Goal: Find contact information: Find contact information

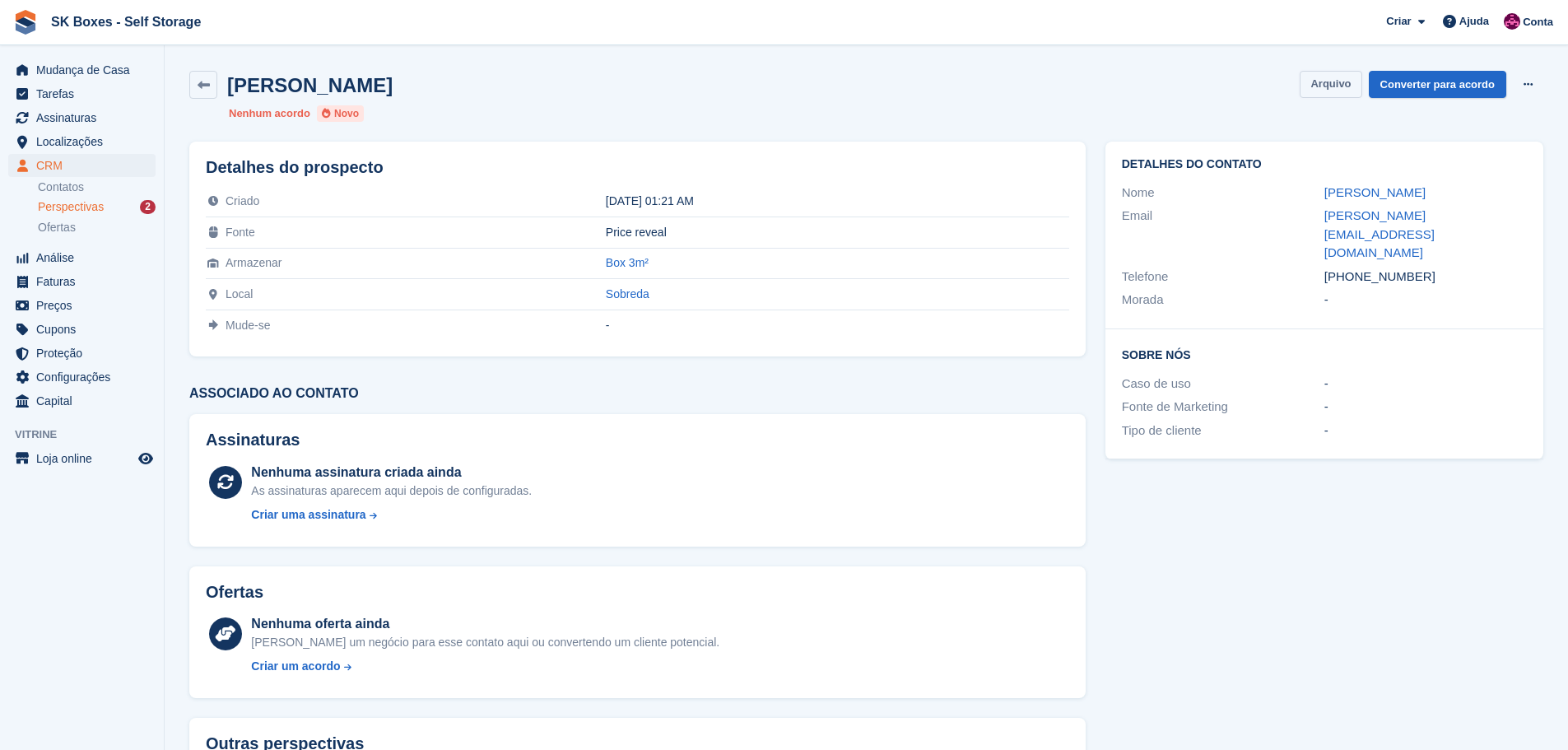
click at [1345, 87] on button "Arquivo" at bounding box center [1330, 84] width 62 height 27
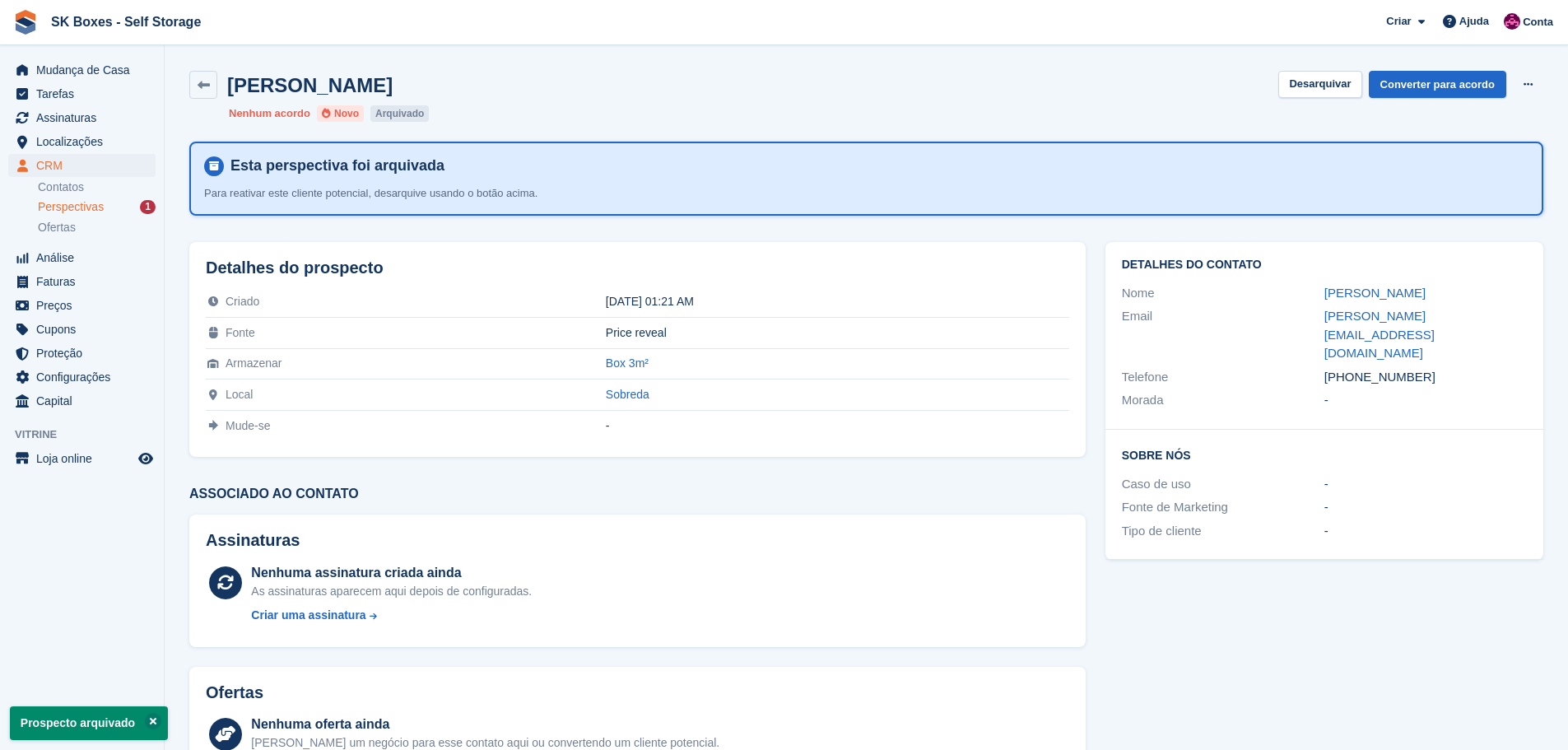
click at [95, 200] on span "Perspectivas" at bounding box center [71, 207] width 66 height 16
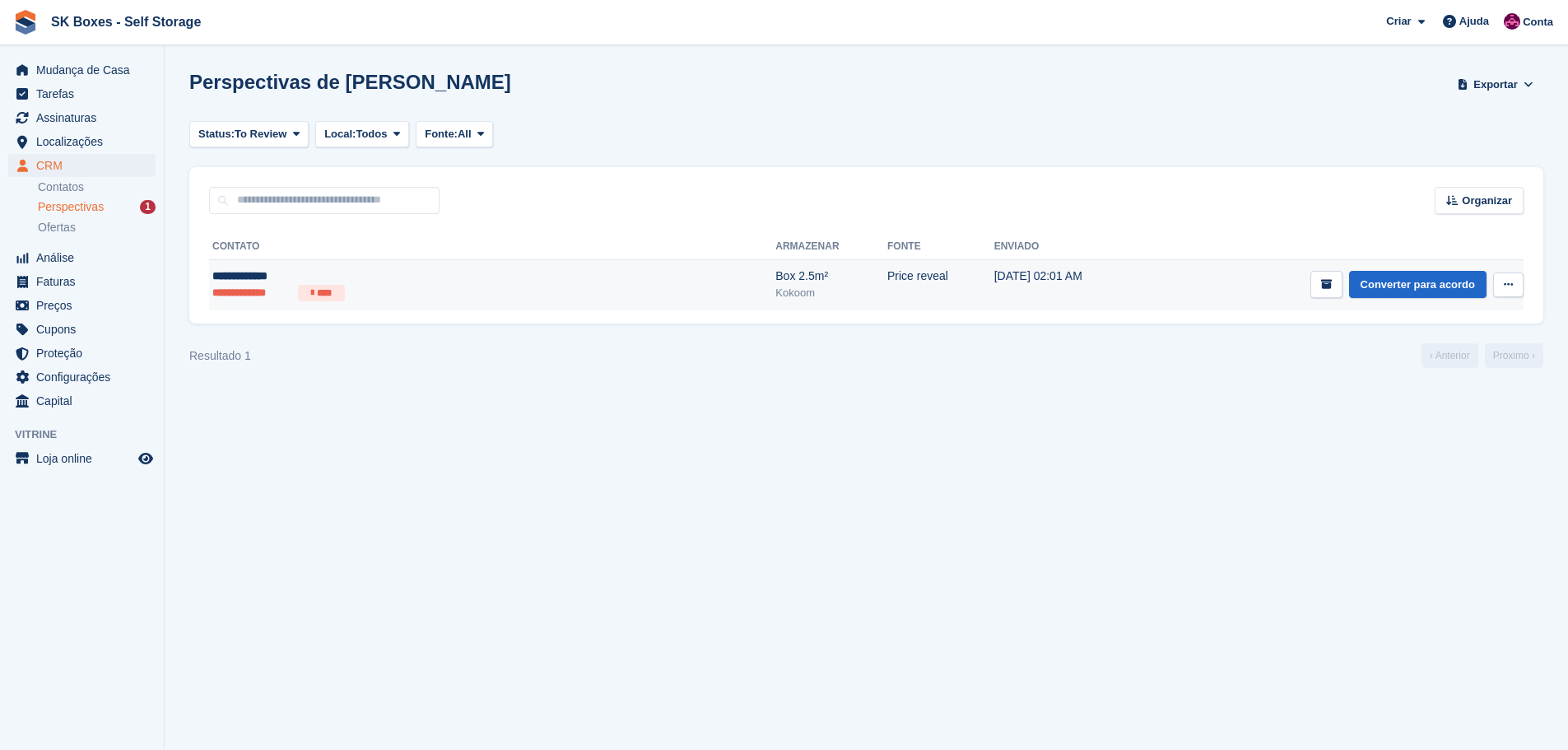
click at [413, 297] on ul "**********" at bounding box center [372, 293] width 319 height 17
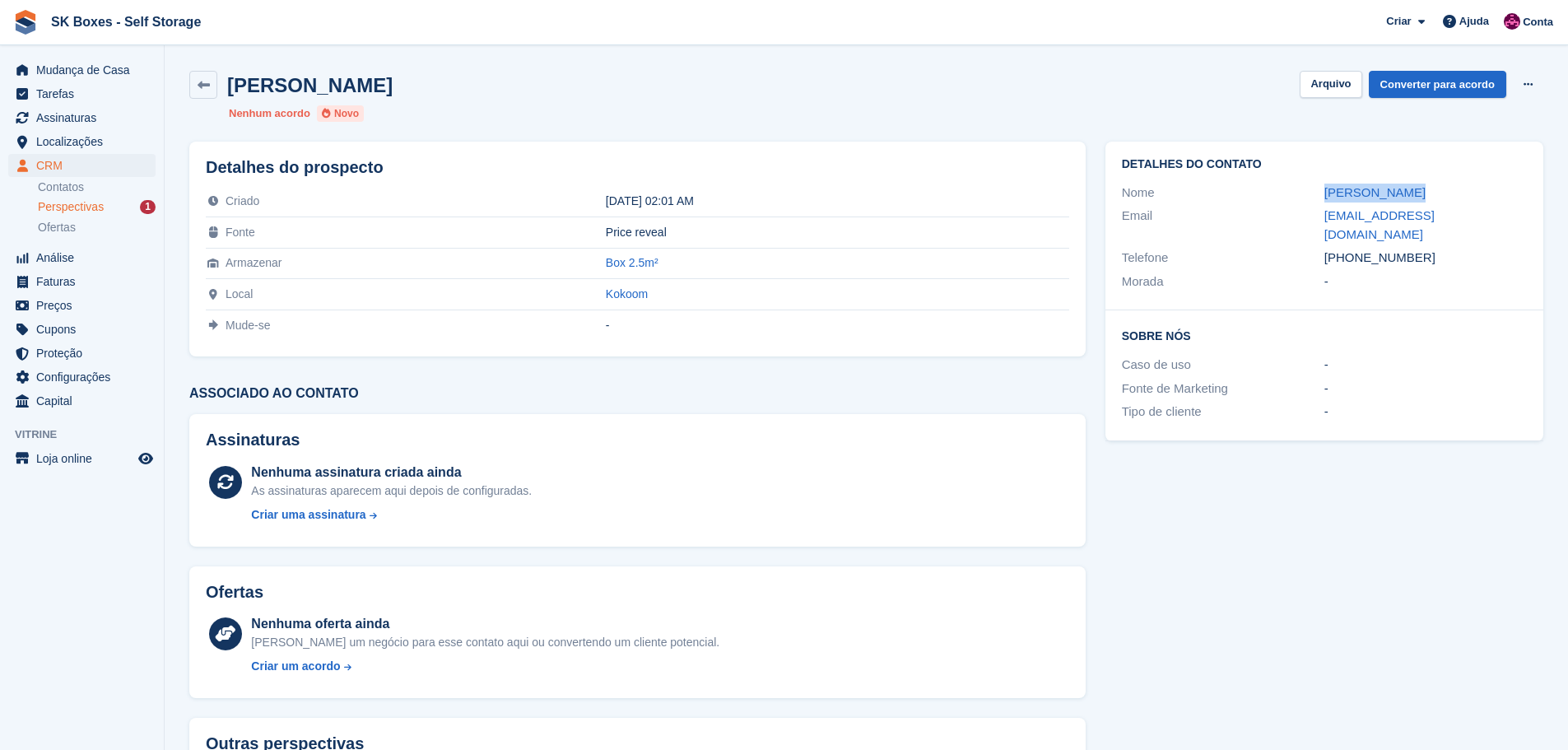
drag, startPoint x: 1317, startPoint y: 192, endPoint x: 1400, endPoint y: 186, distance: 83.2
click at [1400, 186] on div "Nome [PERSON_NAME]" at bounding box center [1324, 193] width 405 height 24
copy div "[PERSON_NAME]"
drag, startPoint x: 1318, startPoint y: 216, endPoint x: 1506, endPoint y: 210, distance: 188.1
click at [1506, 210] on div "Email [EMAIL_ADDRESS][DOMAIN_NAME]" at bounding box center [1324, 225] width 405 height 42
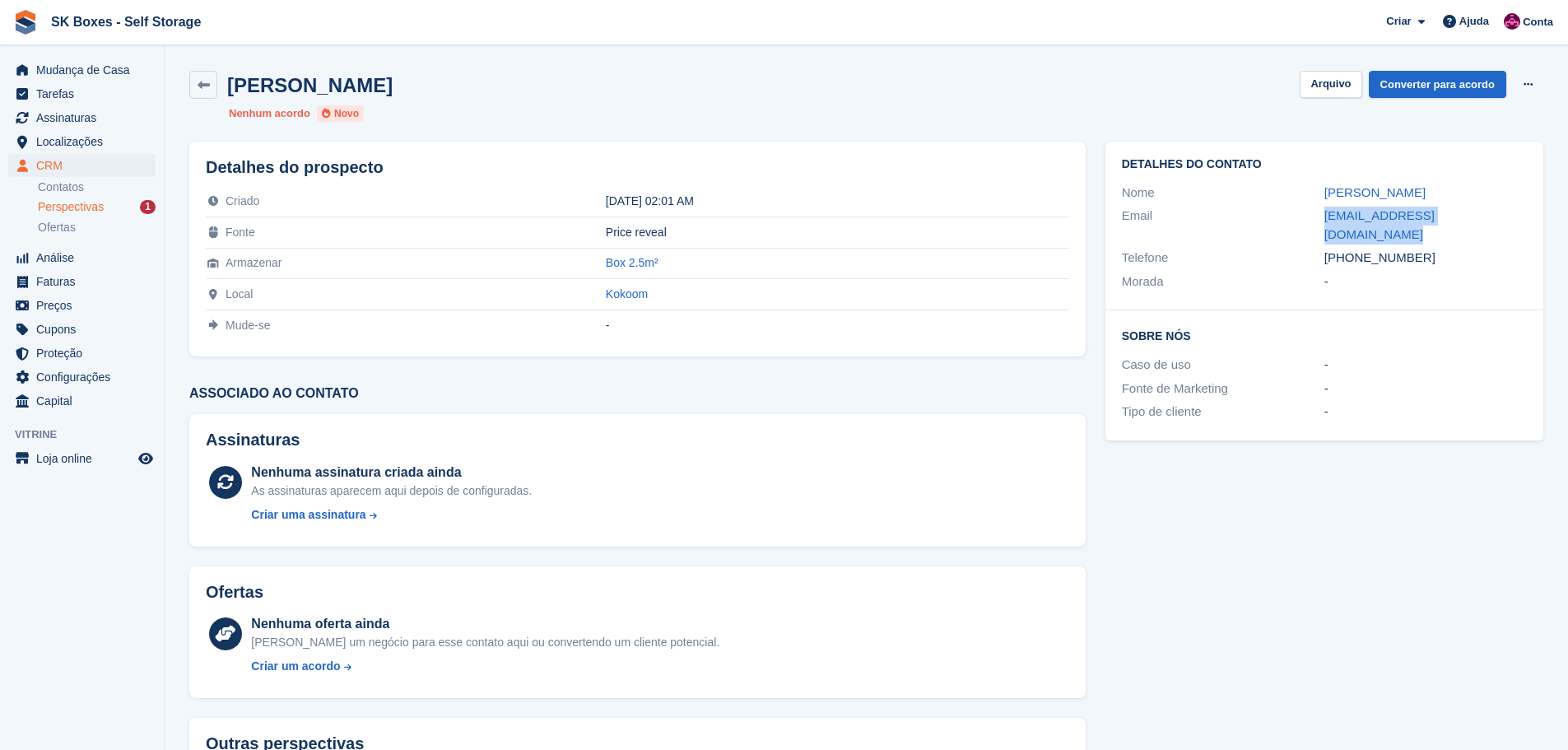
copy div "[EMAIL_ADDRESS][DOMAIN_NAME]"
drag, startPoint x: 1432, startPoint y: 244, endPoint x: 1352, endPoint y: 237, distance: 80.3
click at [1352, 249] on div "[PHONE_NUMBER]" at bounding box center [1425, 258] width 203 height 19
copy div "963011818"
click at [1338, 82] on button "Arquivo" at bounding box center [1330, 84] width 62 height 27
